Goal: Feedback & Contribution: Submit feedback/report problem

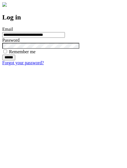
type input "**********"
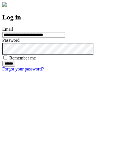
click at [15, 66] on input "******" at bounding box center [8, 64] width 13 height 6
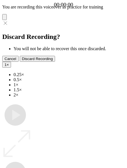
type input "**********"
